Goal: Task Accomplishment & Management: Manage account settings

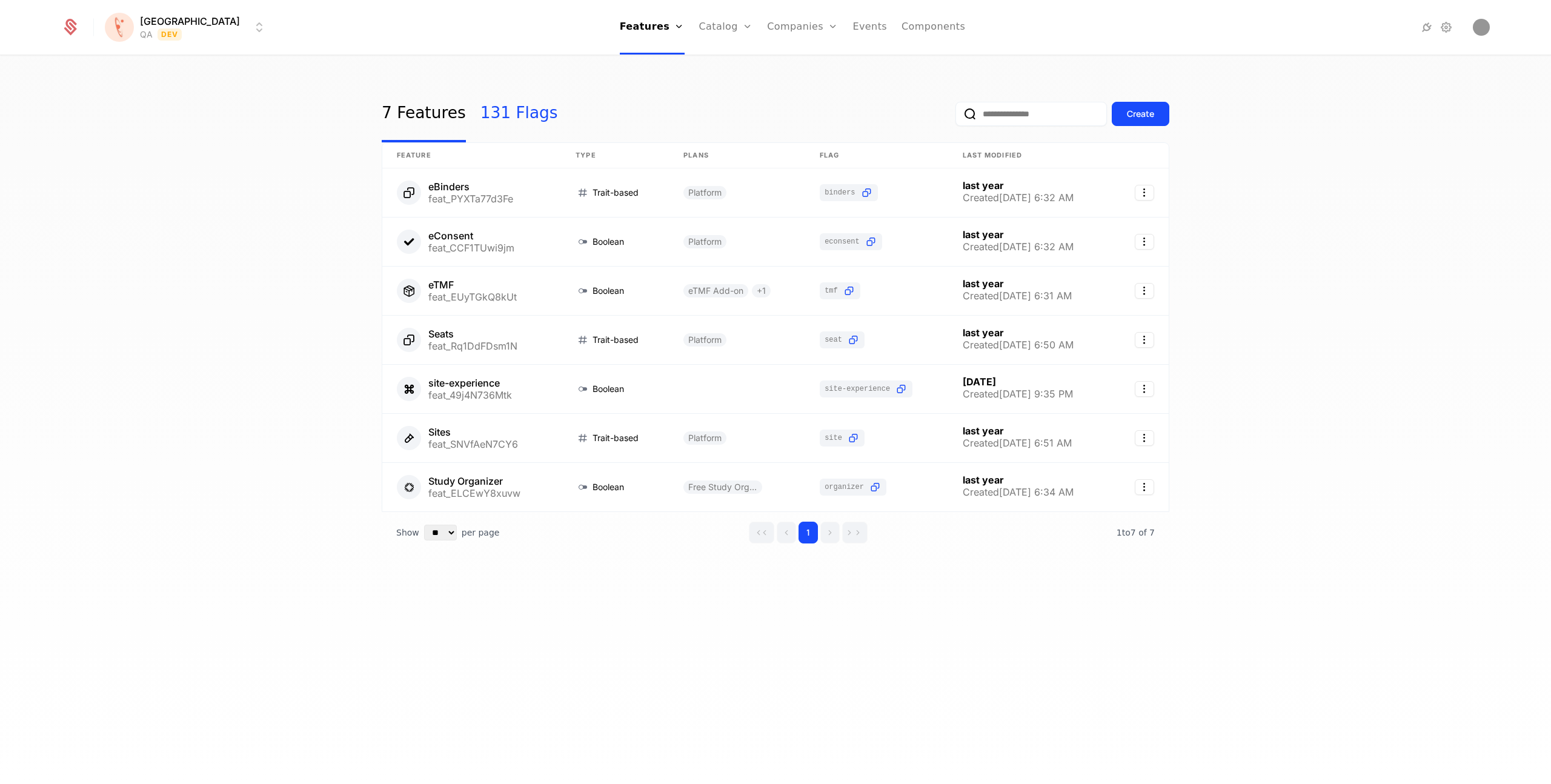
click at [510, 108] on link "131 Flags" at bounding box center [519, 113] width 78 height 57
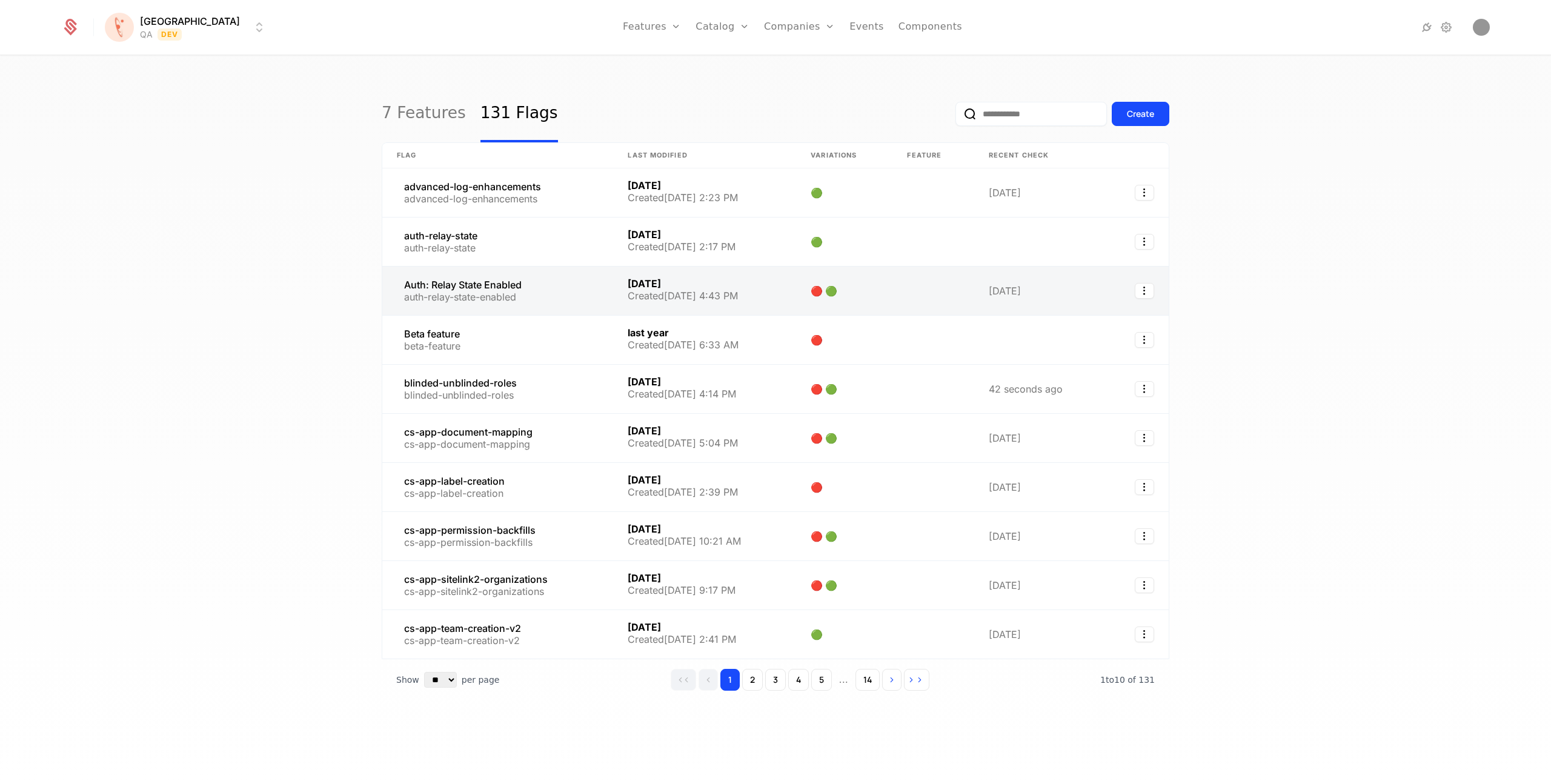
click at [467, 285] on link at bounding box center [497, 291] width 231 height 48
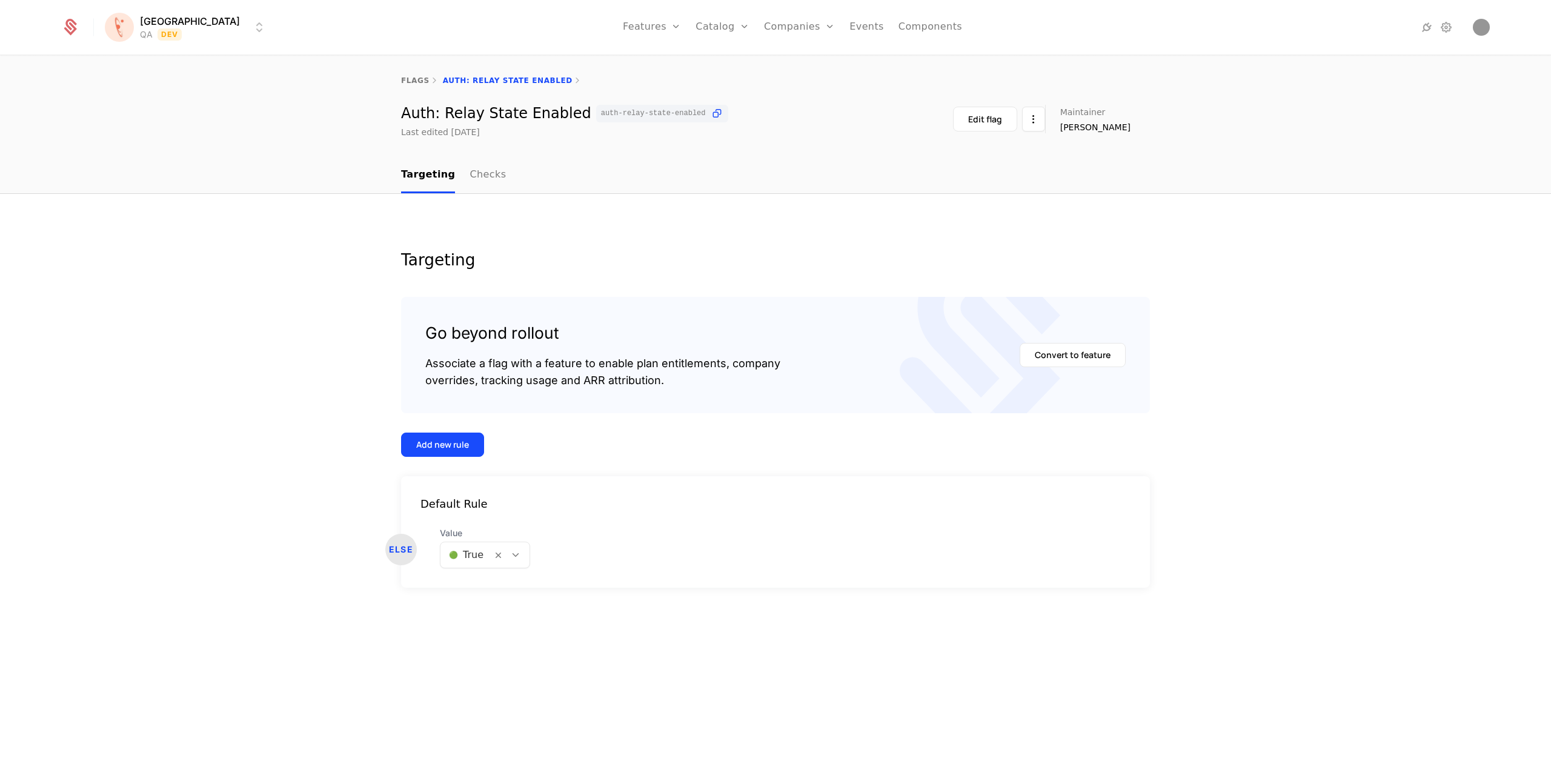
click at [171, 24] on html "[PERSON_NAME] QA Dev Features Features Flags Catalog Plans Add Ons Credits Conf…" at bounding box center [775, 392] width 1551 height 784
click at [151, 88] on div "FATE" at bounding box center [134, 87] width 32 height 12
click at [517, 548] on div at bounding box center [519, 555] width 20 height 13
click at [483, 587] on div "🟢 True" at bounding box center [486, 586] width 78 height 12
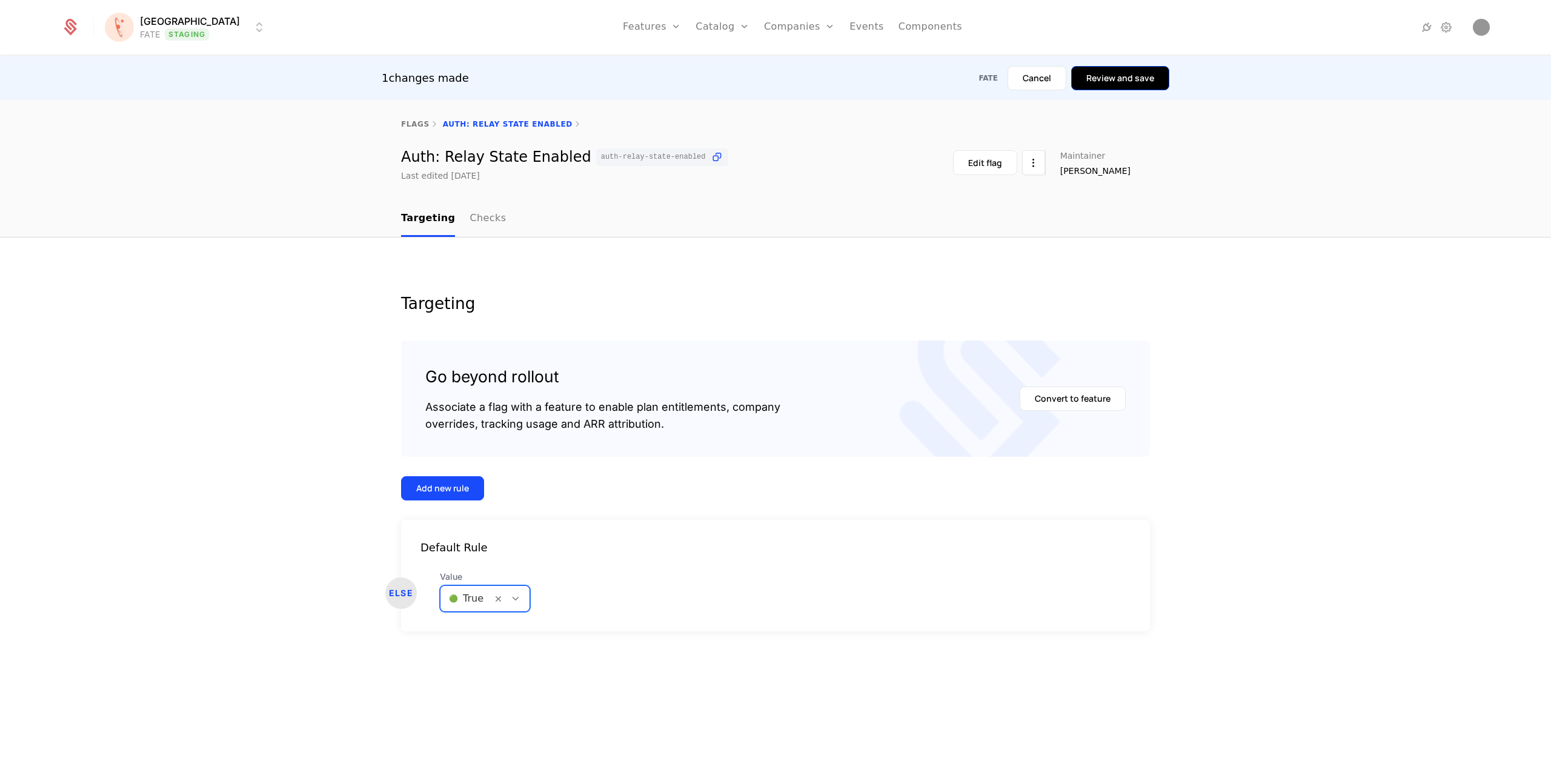
click at [1106, 80] on button "Review and save" at bounding box center [1120, 78] width 98 height 24
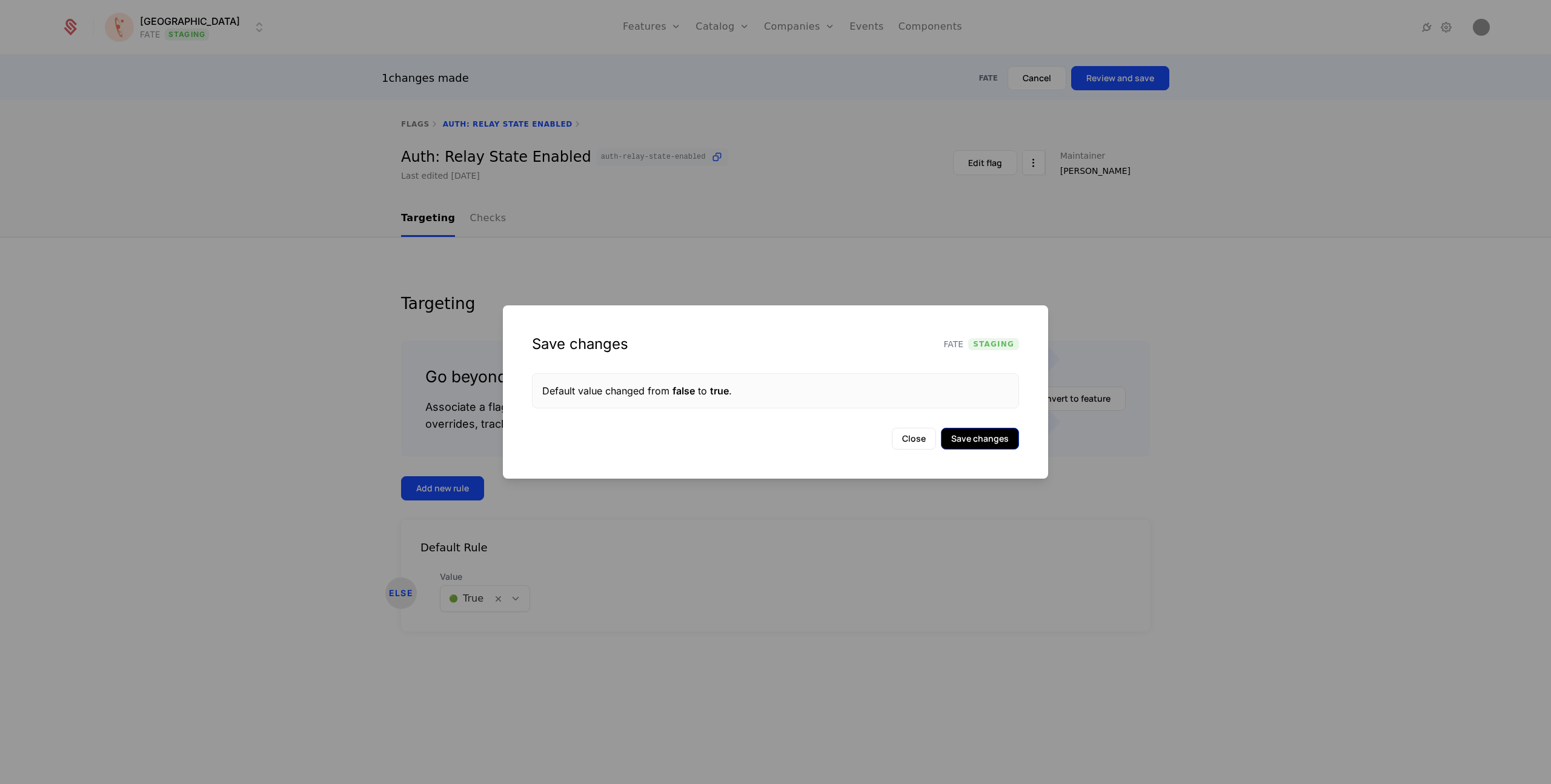
click at [986, 431] on button "Save changes" at bounding box center [980, 439] width 78 height 22
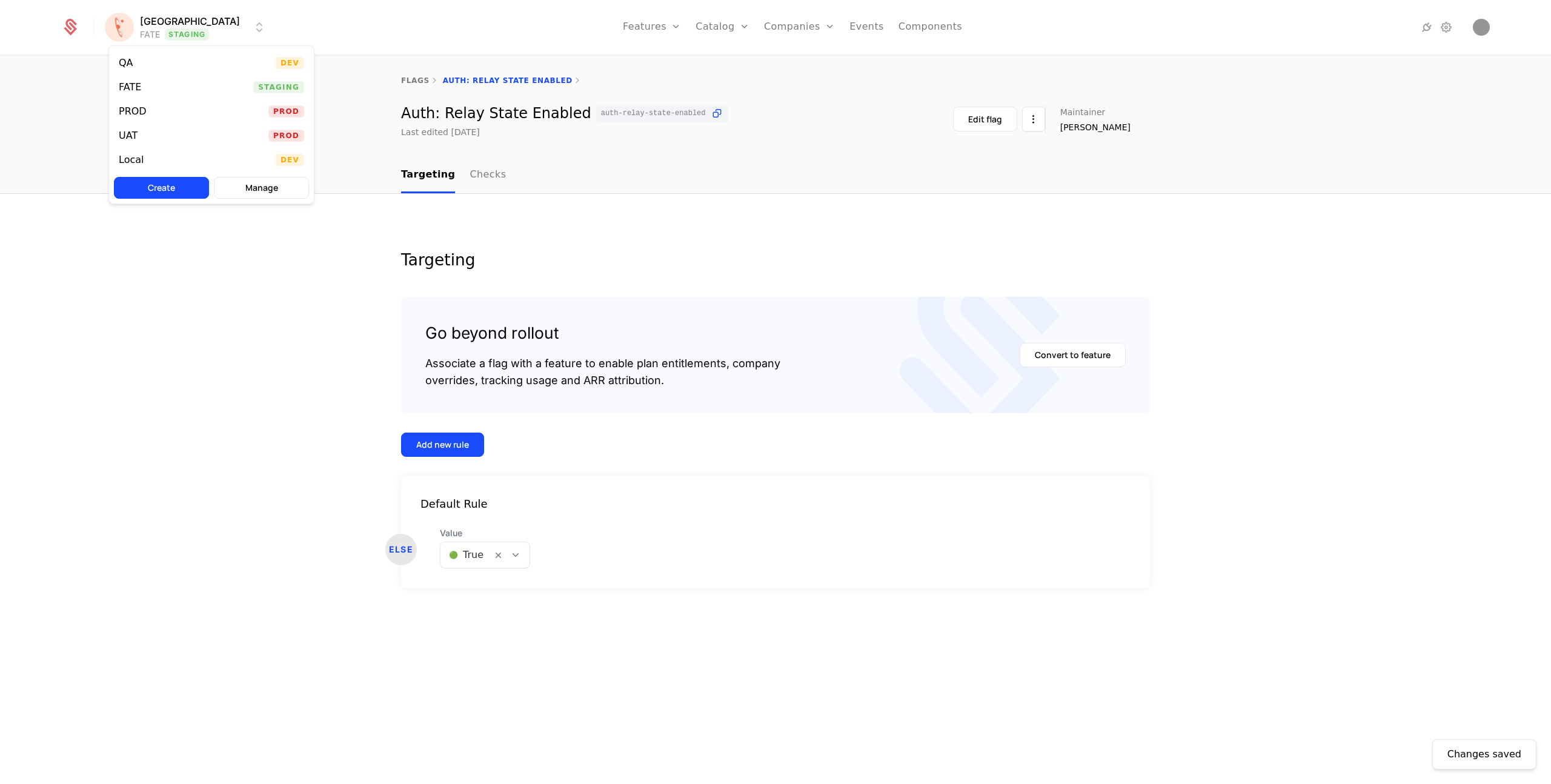
click at [183, 30] on html "[PERSON_NAME] FATE Staging Features Features Flags Catalog Plans Add Ons Credit…" at bounding box center [775, 392] width 1551 height 784
click at [161, 59] on div "QA Dev" at bounding box center [211, 63] width 205 height 24
